Goal: Find specific page/section: Find specific page/section

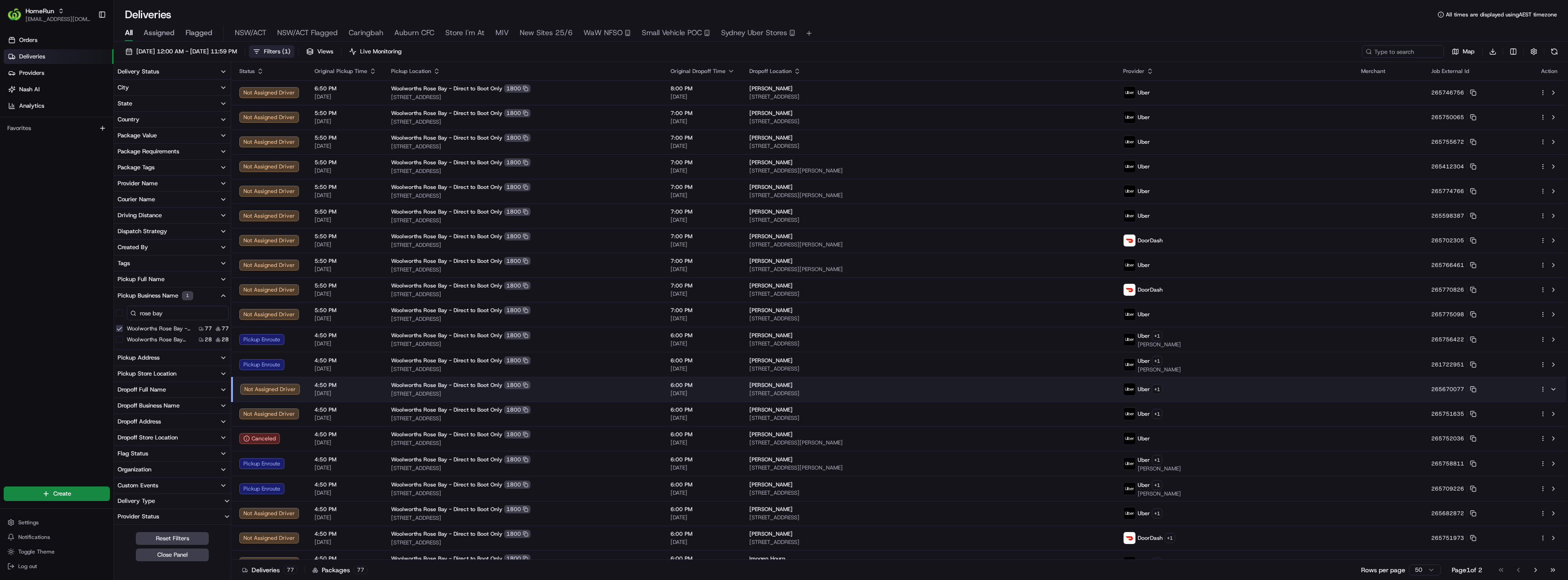
click at [35, 58] on span "Deliveries" at bounding box center [32, 56] width 26 height 8
click at [671, 35] on span "Small Vehicle POC" at bounding box center [672, 33] width 60 height 11
